Goal: Task Accomplishment & Management: Use online tool/utility

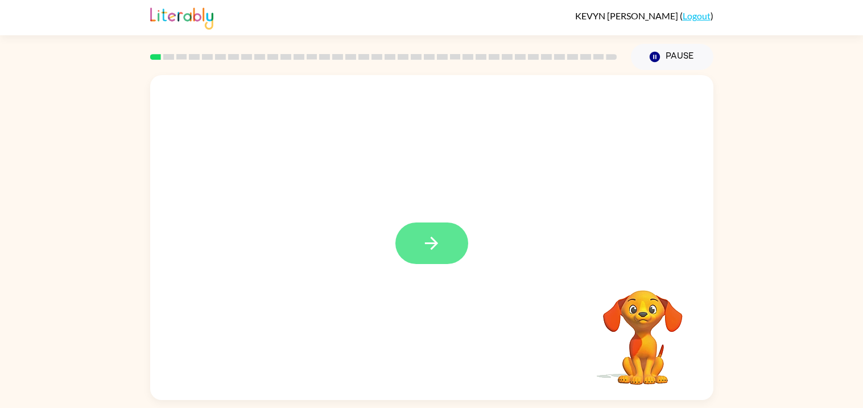
click at [416, 242] on button "button" at bounding box center [431, 243] width 73 height 42
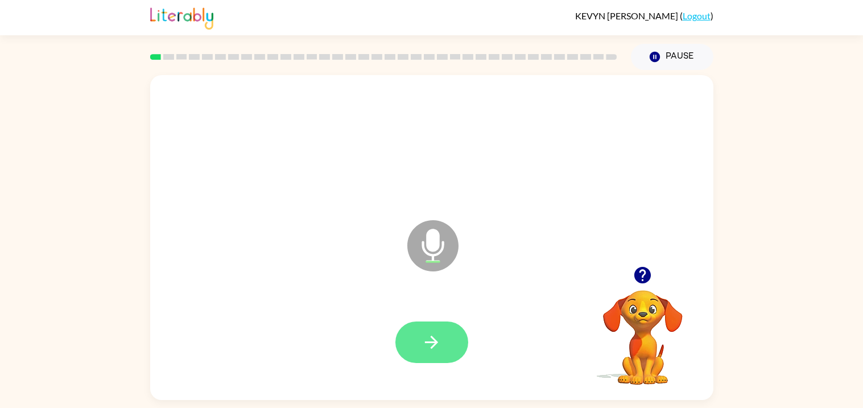
click at [420, 332] on button "button" at bounding box center [431, 342] width 73 height 42
click at [421, 349] on icon "button" at bounding box center [431, 342] width 20 height 20
click at [423, 354] on button "button" at bounding box center [431, 342] width 73 height 42
click at [419, 355] on button "button" at bounding box center [431, 342] width 73 height 42
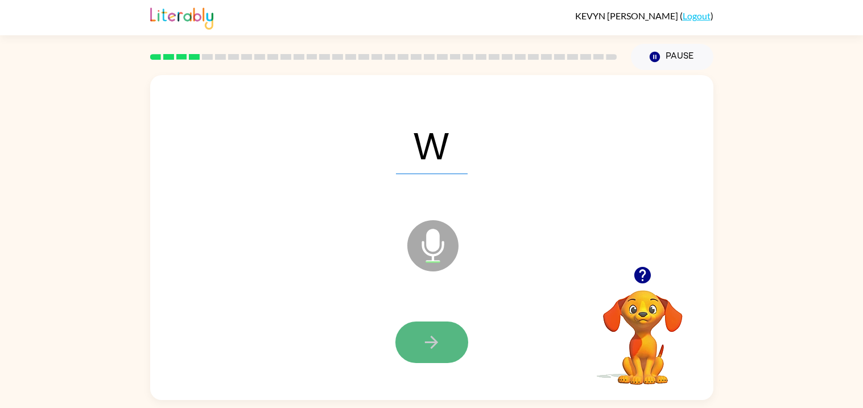
click at [433, 346] on icon "button" at bounding box center [431, 342] width 20 height 20
click at [431, 341] on icon "button" at bounding box center [431, 342] width 13 height 13
click at [407, 355] on button "button" at bounding box center [431, 342] width 73 height 42
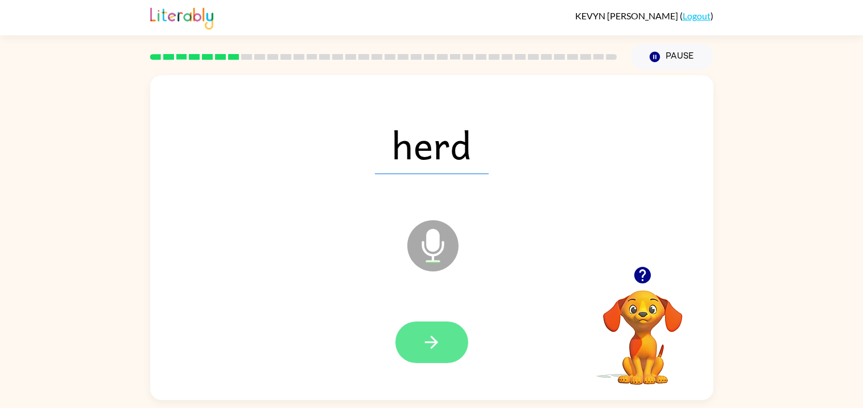
click at [450, 329] on button "button" at bounding box center [431, 342] width 73 height 42
click at [454, 339] on button "button" at bounding box center [431, 342] width 73 height 42
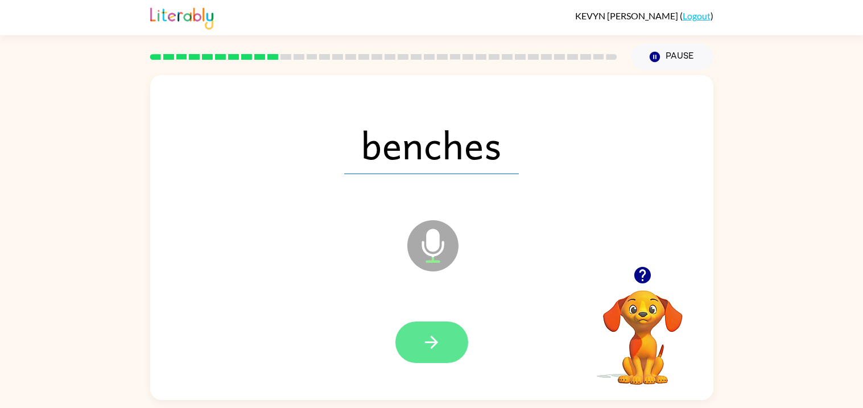
click at [442, 349] on button "button" at bounding box center [431, 342] width 73 height 42
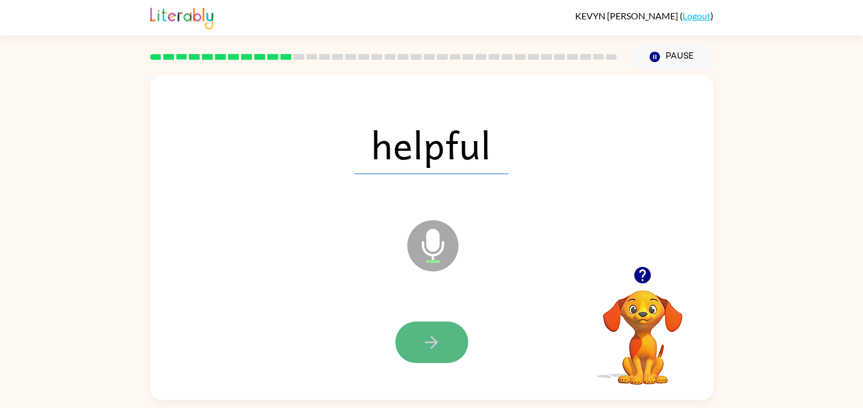
click at [459, 349] on button "button" at bounding box center [431, 342] width 73 height 42
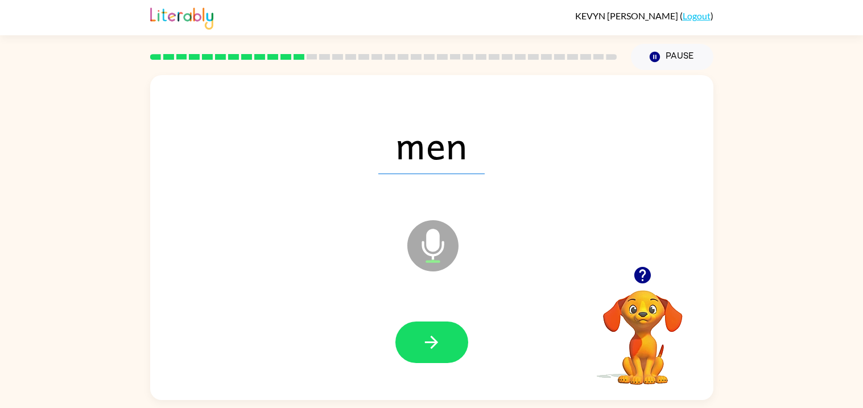
click at [431, 316] on div at bounding box center [432, 342] width 540 height 93
click at [448, 337] on button "button" at bounding box center [431, 342] width 73 height 42
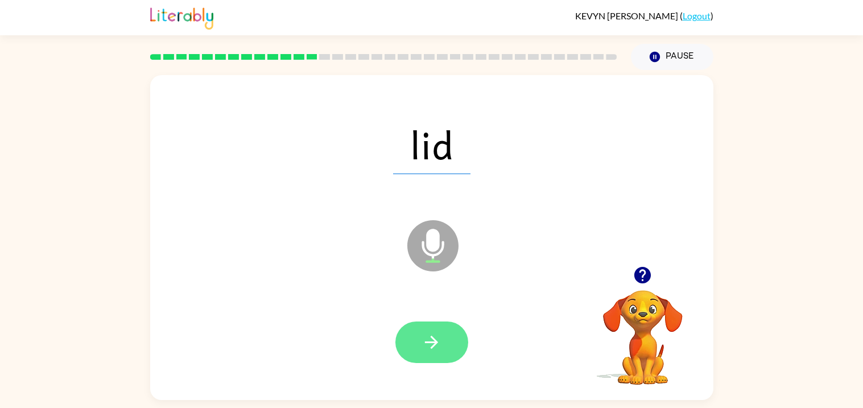
click at [424, 324] on button "button" at bounding box center [431, 342] width 73 height 42
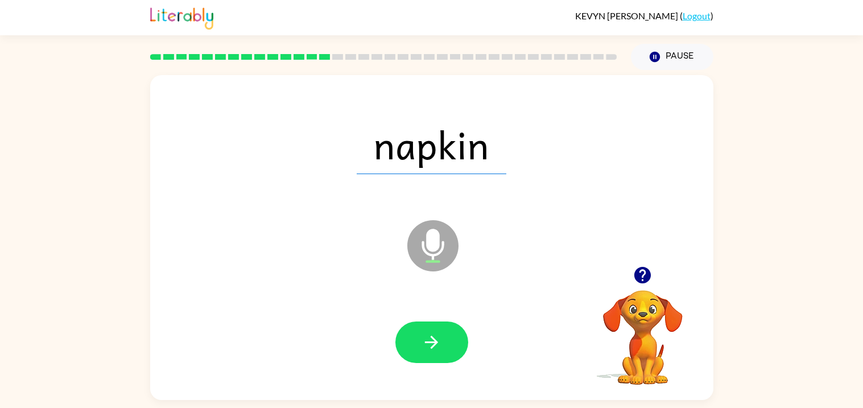
click at [423, 347] on icon "button" at bounding box center [431, 342] width 20 height 20
click at [419, 343] on div at bounding box center [431, 342] width 73 height 42
click at [642, 281] on icon "button" at bounding box center [642, 275] width 16 height 16
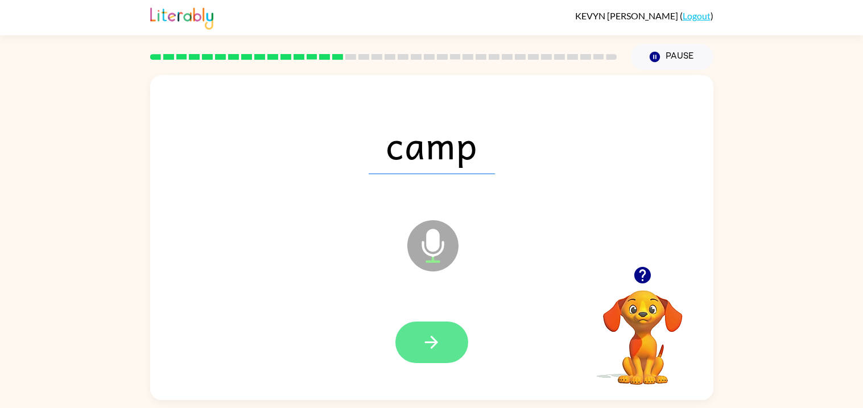
click at [403, 336] on button "button" at bounding box center [431, 342] width 73 height 42
click at [432, 345] on icon "button" at bounding box center [431, 342] width 20 height 20
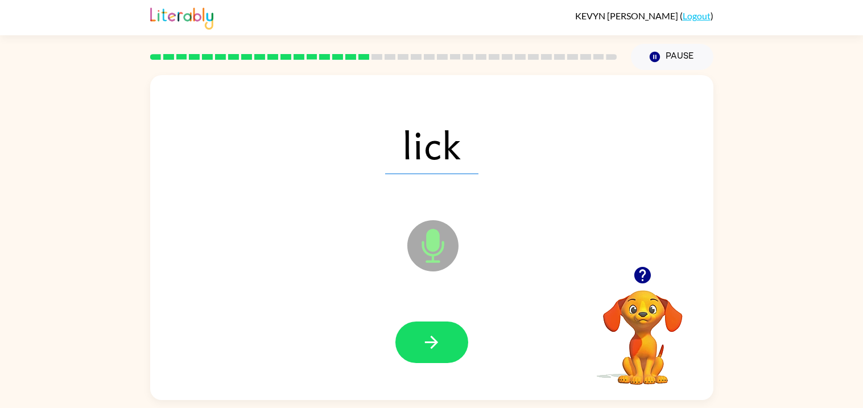
click at [432, 345] on icon "button" at bounding box center [431, 342] width 20 height 20
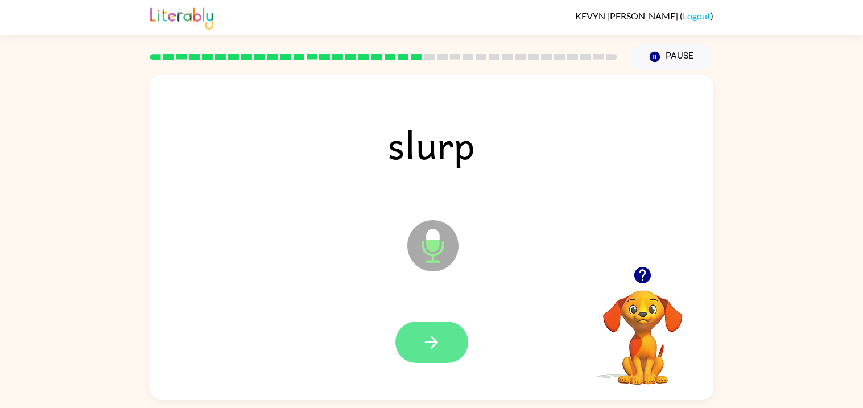
click at [412, 338] on button "button" at bounding box center [431, 342] width 73 height 42
click at [433, 340] on icon "button" at bounding box center [431, 342] width 20 height 20
click at [446, 330] on button "button" at bounding box center [431, 342] width 73 height 42
click at [408, 358] on button "button" at bounding box center [431, 342] width 73 height 42
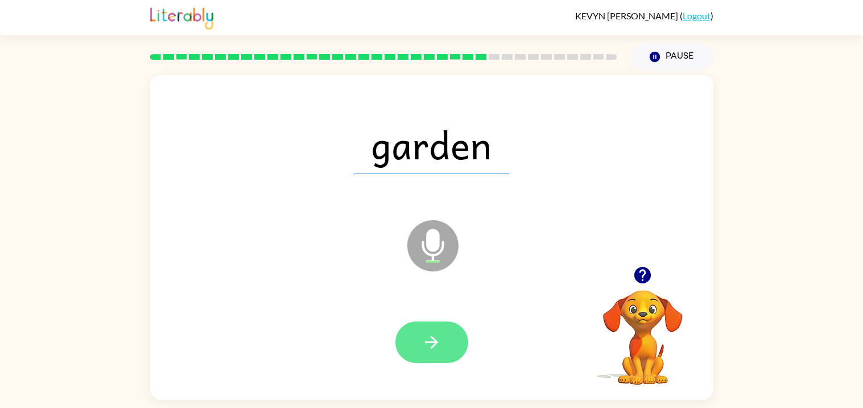
click at [437, 340] on icon "button" at bounding box center [431, 342] width 20 height 20
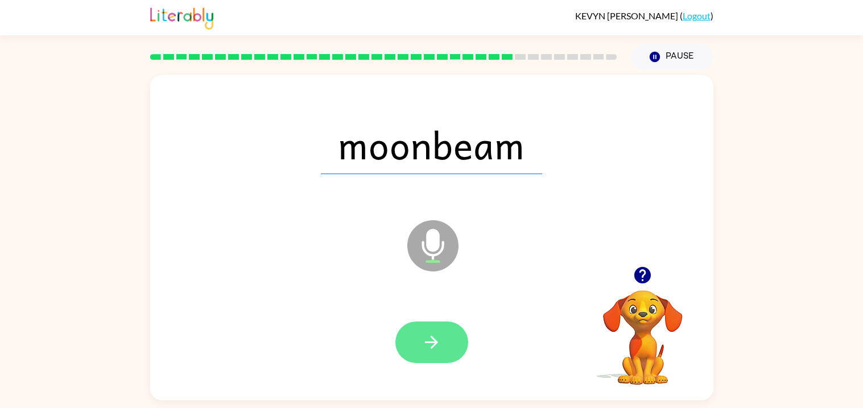
click at [428, 329] on button "button" at bounding box center [431, 342] width 73 height 42
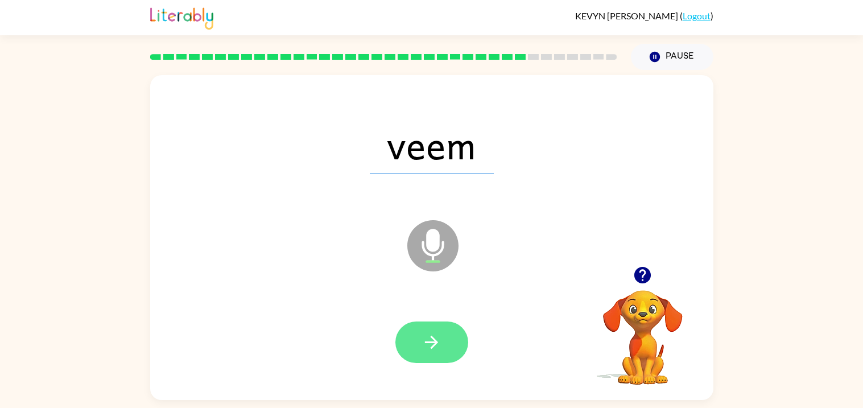
click at [454, 361] on button "button" at bounding box center [431, 342] width 73 height 42
click at [442, 343] on button "button" at bounding box center [431, 342] width 73 height 42
click at [444, 347] on button "button" at bounding box center [431, 342] width 73 height 42
click at [436, 340] on icon "button" at bounding box center [431, 342] width 13 height 13
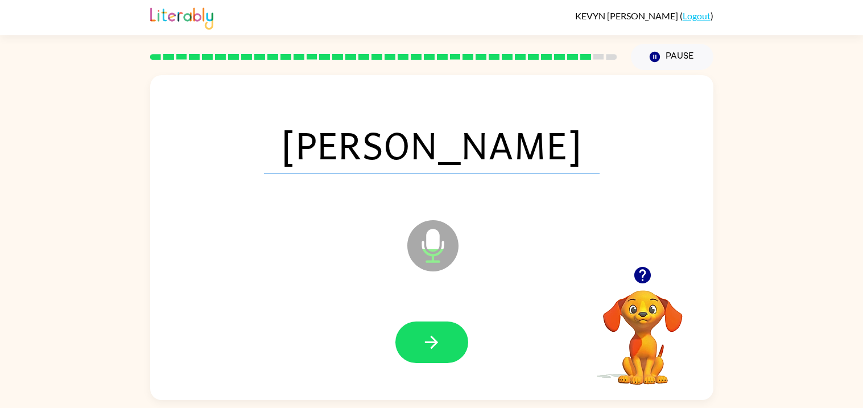
click at [554, 154] on div "[PERSON_NAME]" at bounding box center [432, 144] width 540 height 93
click at [550, 159] on div "[PERSON_NAME]" at bounding box center [432, 144] width 540 height 93
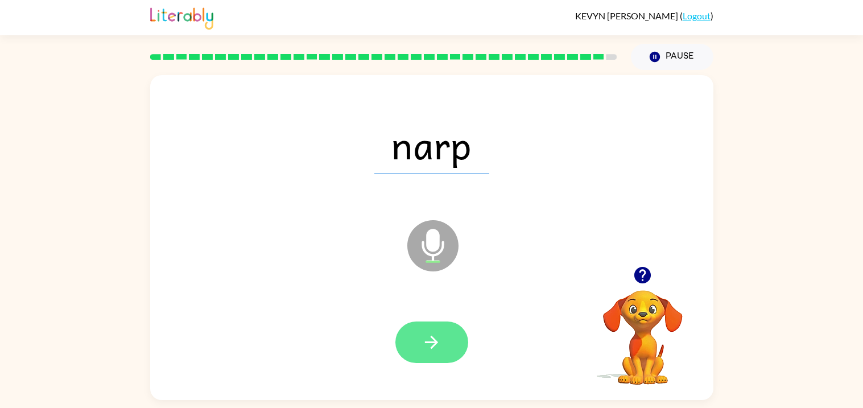
click at [452, 351] on button "button" at bounding box center [431, 342] width 73 height 42
